Goal: Information Seeking & Learning: Learn about a topic

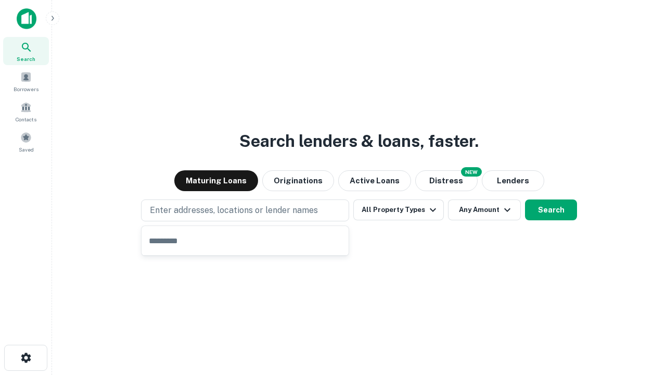
type input "**********"
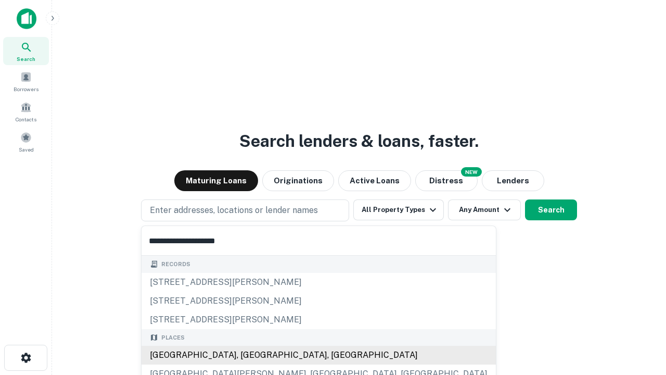
click at [249, 355] on div "[GEOGRAPHIC_DATA], [GEOGRAPHIC_DATA], [GEOGRAPHIC_DATA]" at bounding box center [319, 354] width 354 height 19
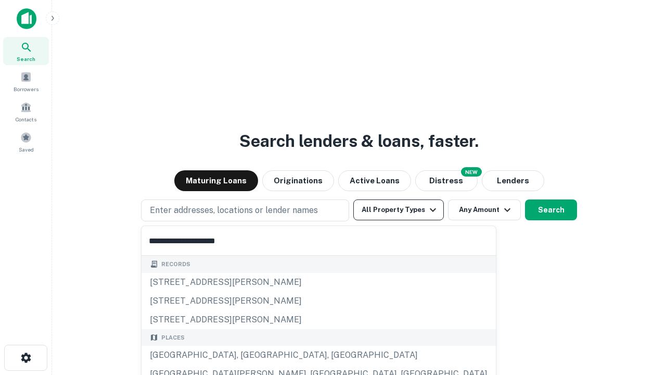
click at [399, 210] on button "All Property Types" at bounding box center [398, 209] width 91 height 21
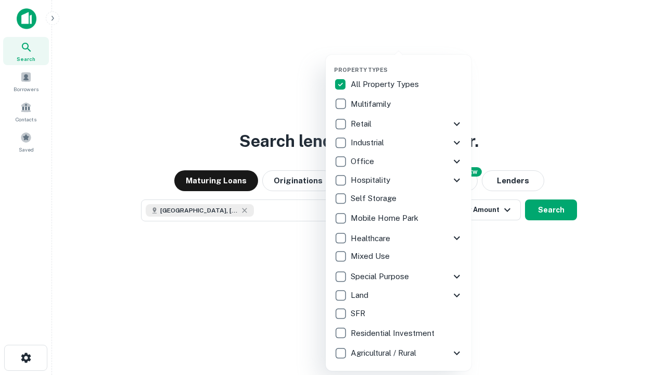
click at [407, 63] on button "button" at bounding box center [407, 63] width 146 height 1
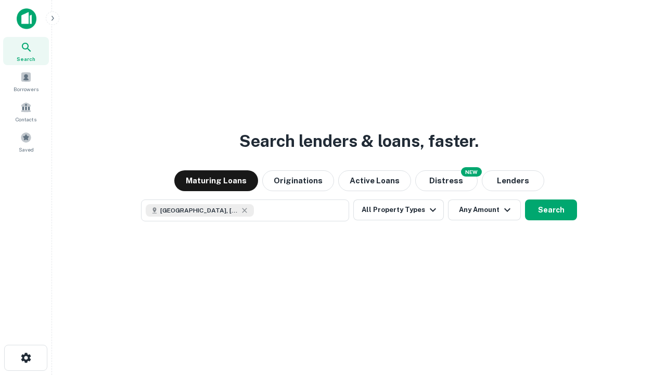
scroll to position [17, 0]
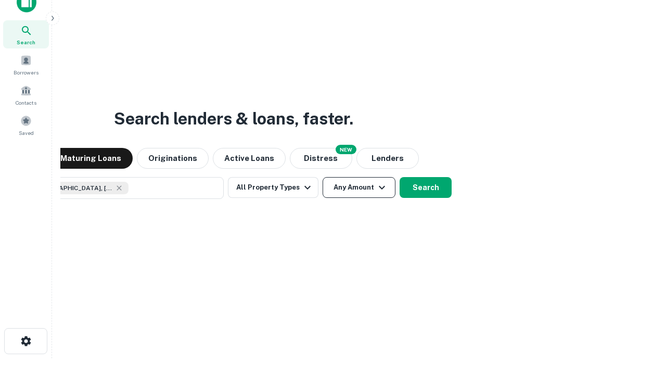
click at [323, 177] on button "Any Amount" at bounding box center [359, 187] width 73 height 21
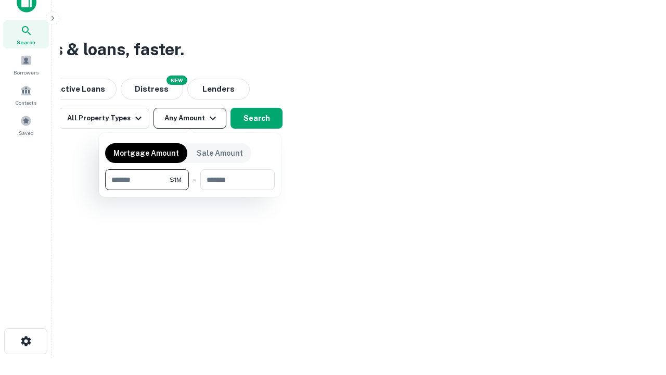
type input "*******"
click at [190, 190] on button "button" at bounding box center [190, 190] width 170 height 1
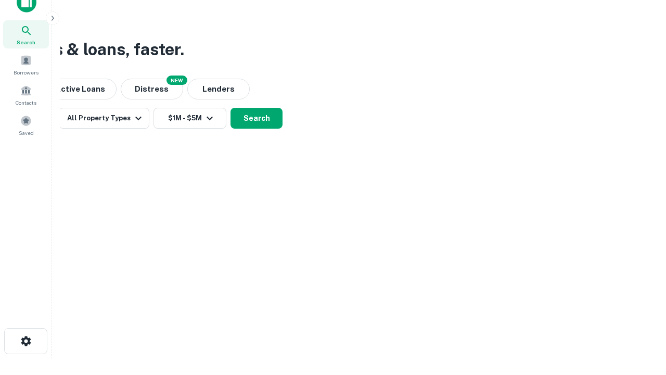
scroll to position [17, 0]
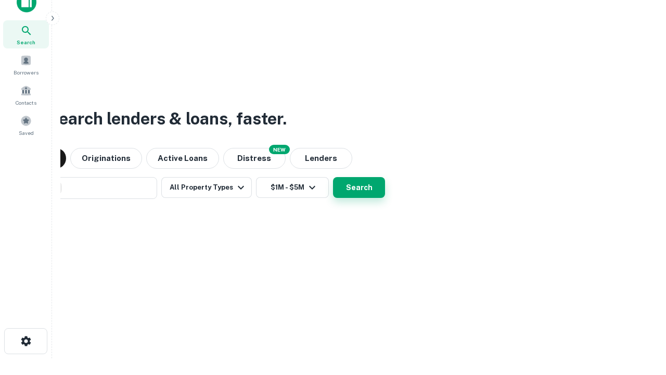
click at [333, 177] on button "Search" at bounding box center [359, 187] width 52 height 21
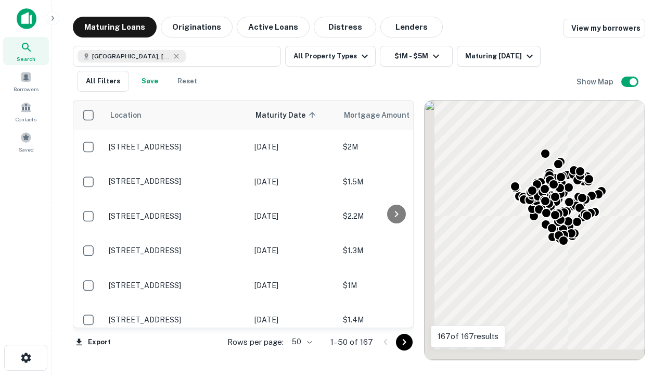
click at [300, 341] on body "Search Borrowers Contacts Saved Maturing Loans Originations Active Loans Distre…" at bounding box center [333, 187] width 666 height 375
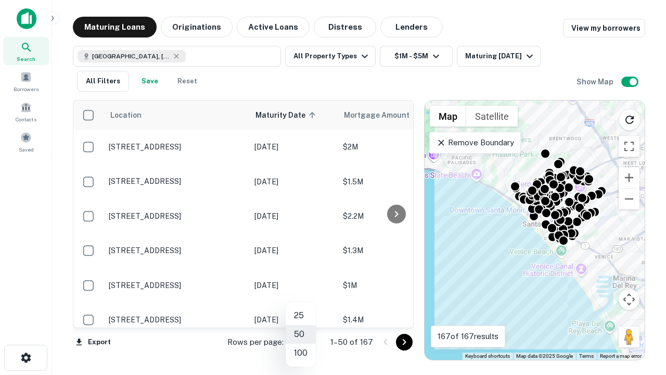
click at [301, 315] on li "25" at bounding box center [301, 315] width 30 height 19
